Goal: Navigation & Orientation: Find specific page/section

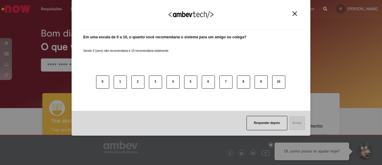
click at [299, 15] on div "Agradecemos seu feedback!" at bounding box center [191, 18] width 225 height 23
click at [296, 15] on img "Close" at bounding box center [295, 13] width 4 height 4
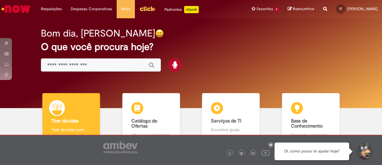
click at [27, 10] on img "Ir para a Homepage" at bounding box center [16, 9] width 31 height 12
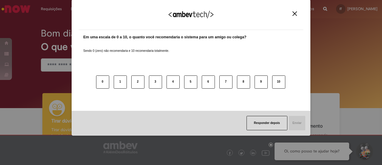
drag, startPoint x: 295, startPoint y: 14, endPoint x: 287, endPoint y: 17, distance: 8.9
click at [295, 14] on img "Close" at bounding box center [295, 13] width 4 height 4
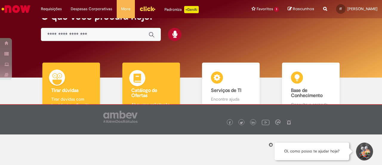
scroll to position [40, 0]
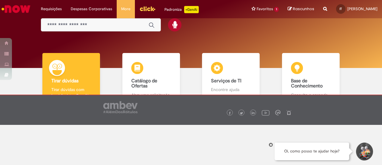
click at [22, 6] on img "Ir para a Homepage" at bounding box center [16, 9] width 31 height 12
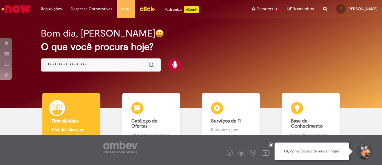
click at [149, 8] on img "Menu Cabeçalho" at bounding box center [148, 8] width 16 height 9
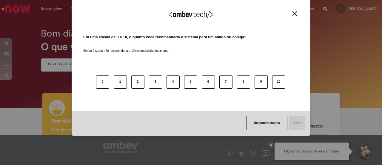
click at [292, 12] on button "Close" at bounding box center [295, 13] width 8 height 5
